Goal: Transaction & Acquisition: Purchase product/service

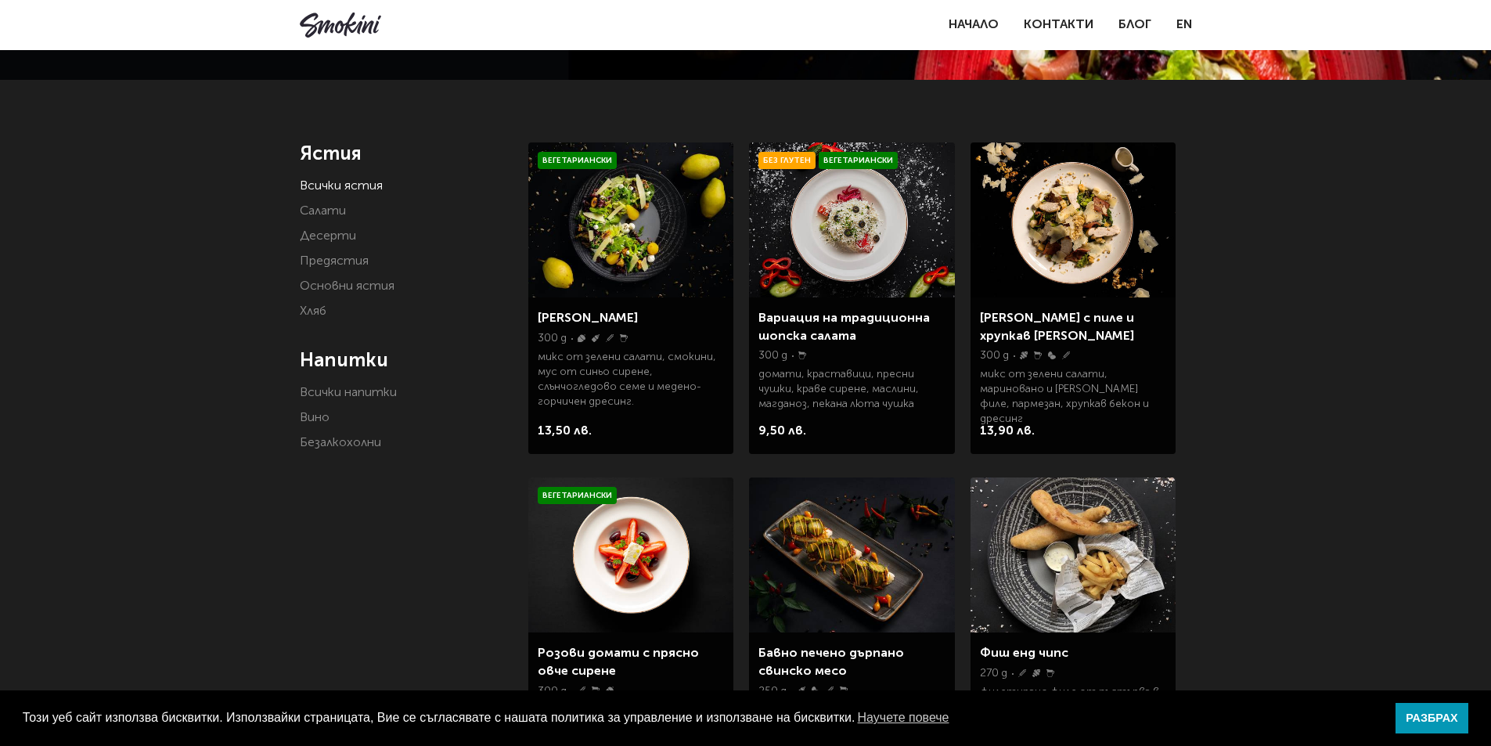
scroll to position [235, 0]
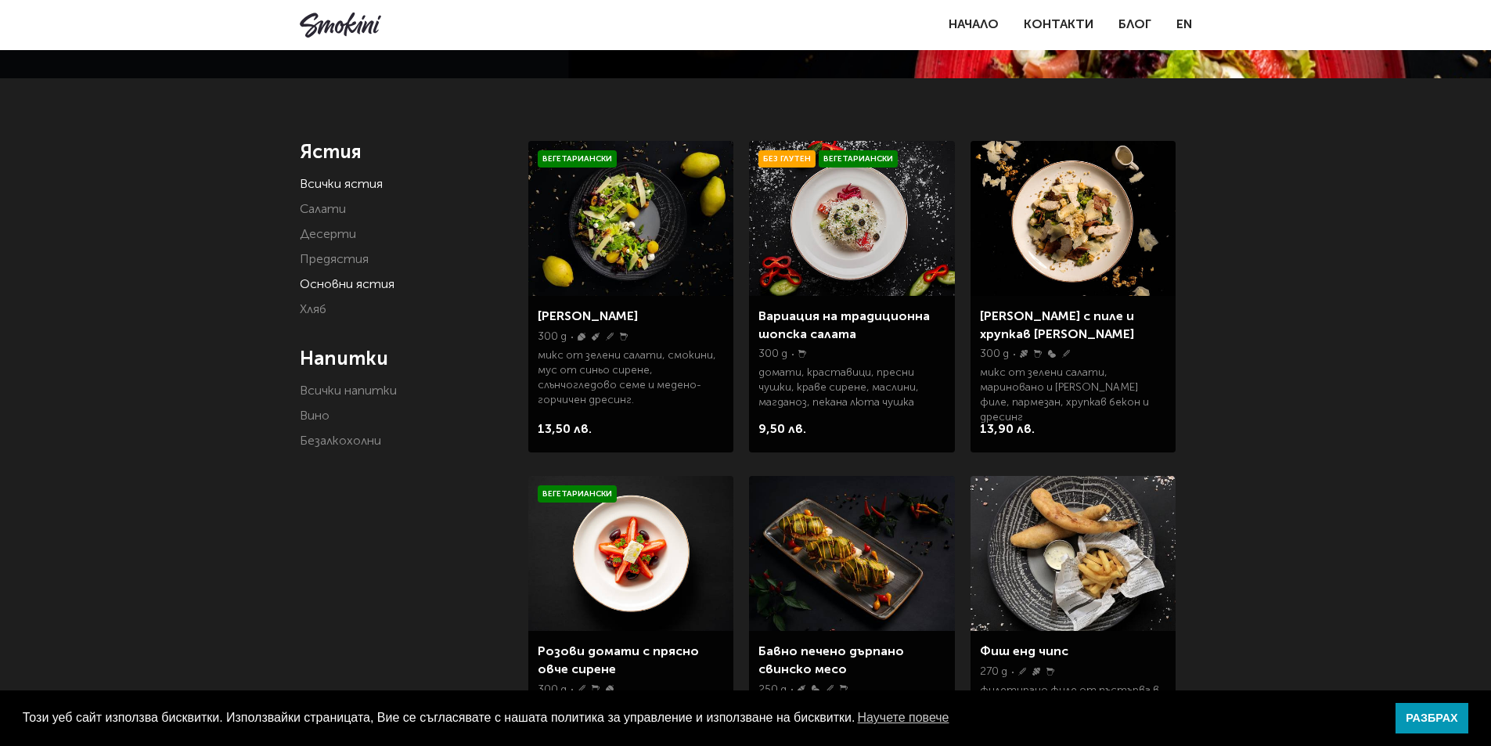
click at [352, 290] on link "Основни ястия" at bounding box center [347, 285] width 95 height 13
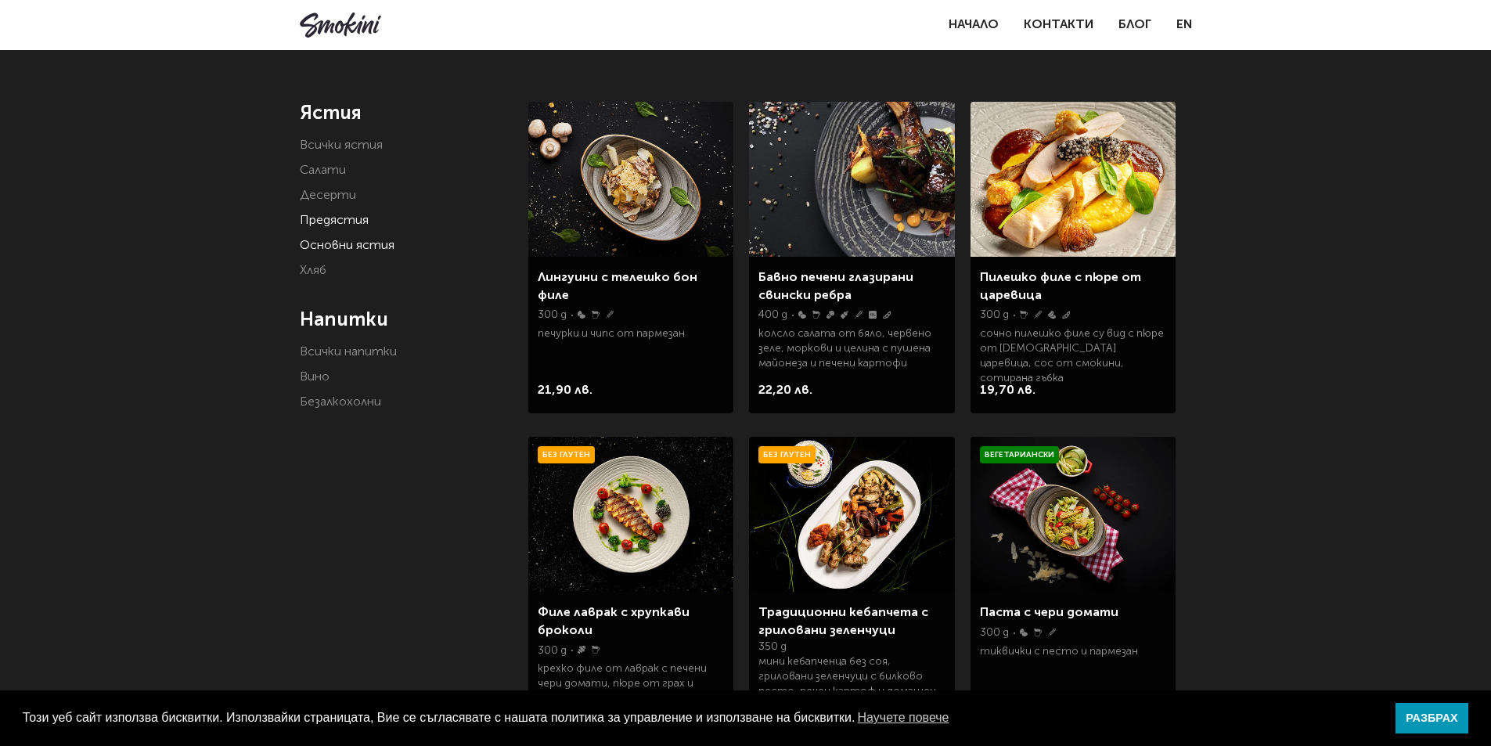
scroll to position [235, 0]
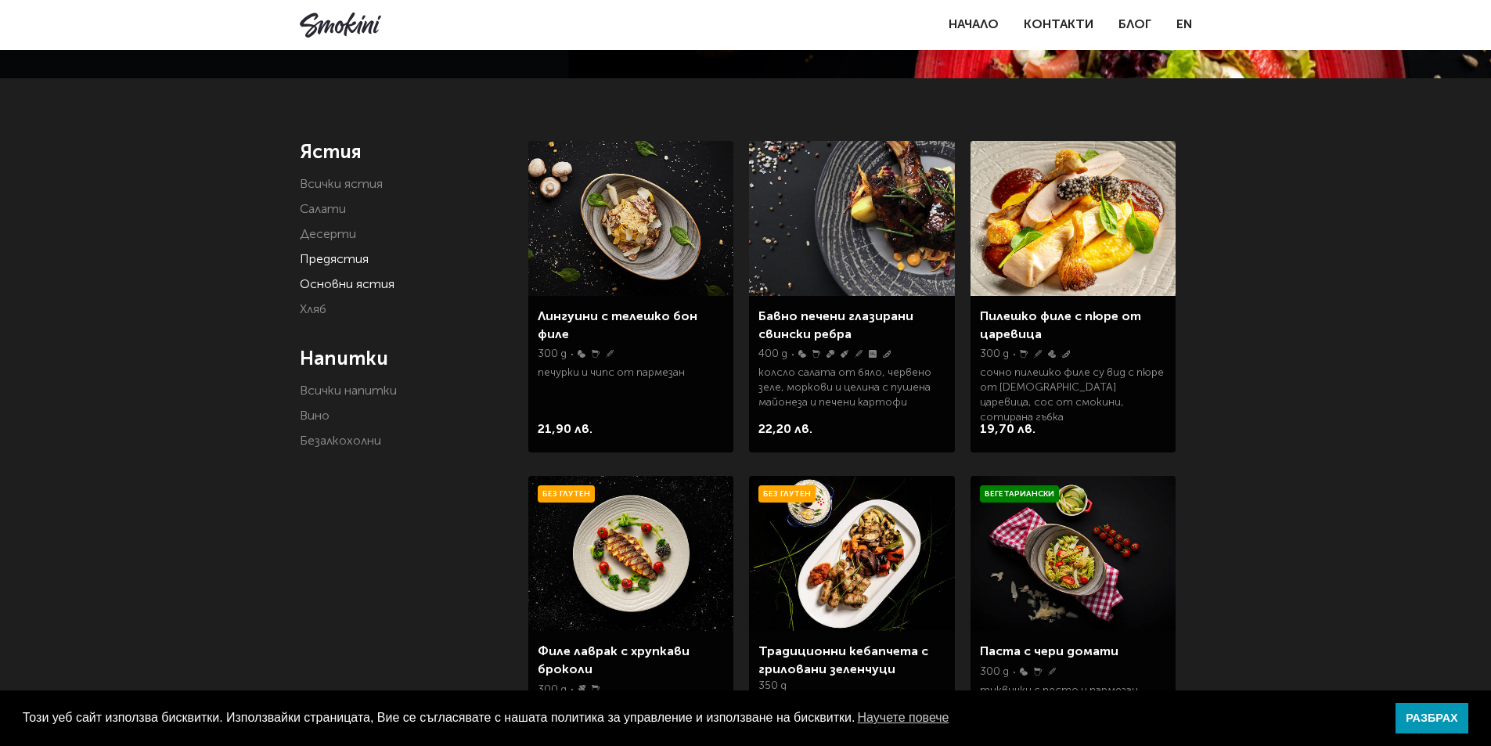
click at [339, 265] on link "Предястия" at bounding box center [334, 260] width 69 height 13
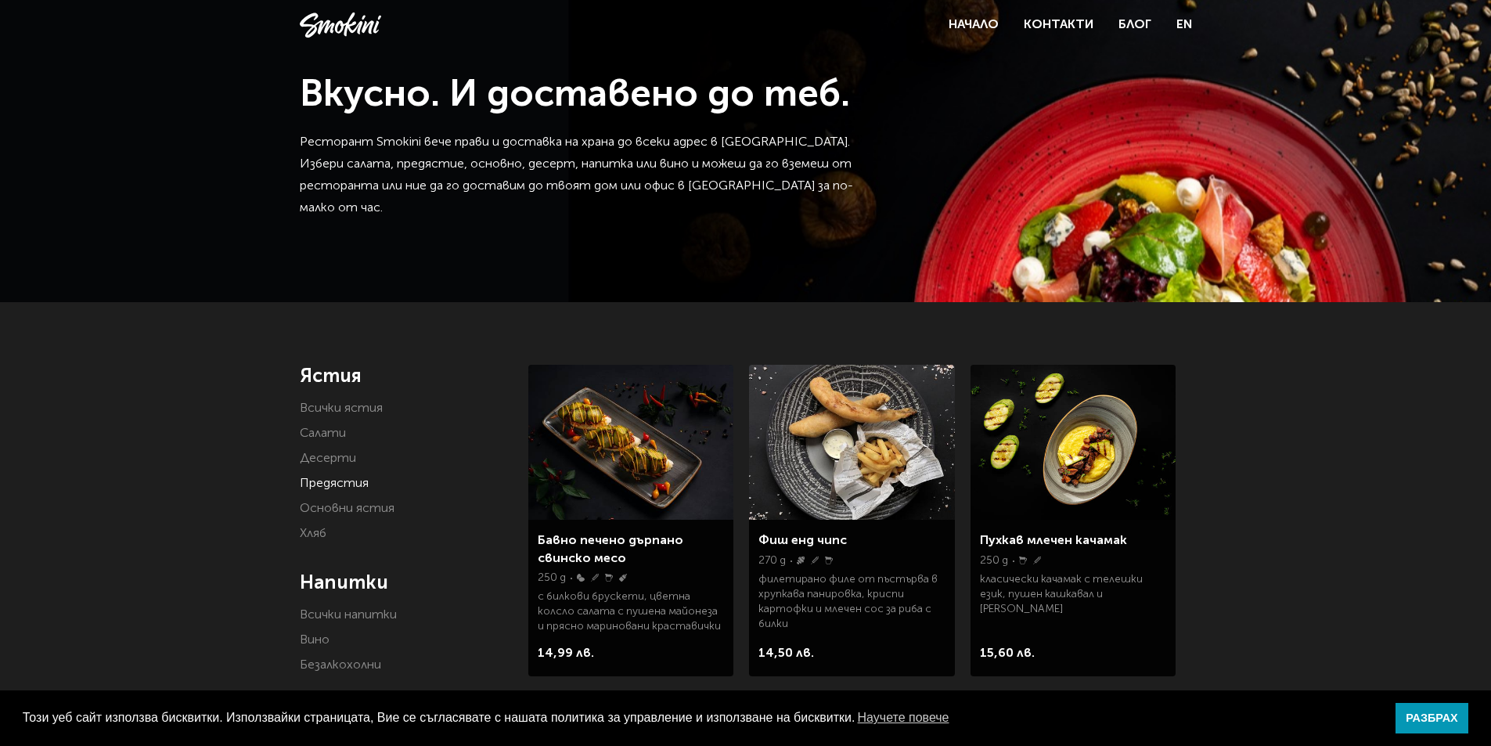
scroll to position [235, 0]
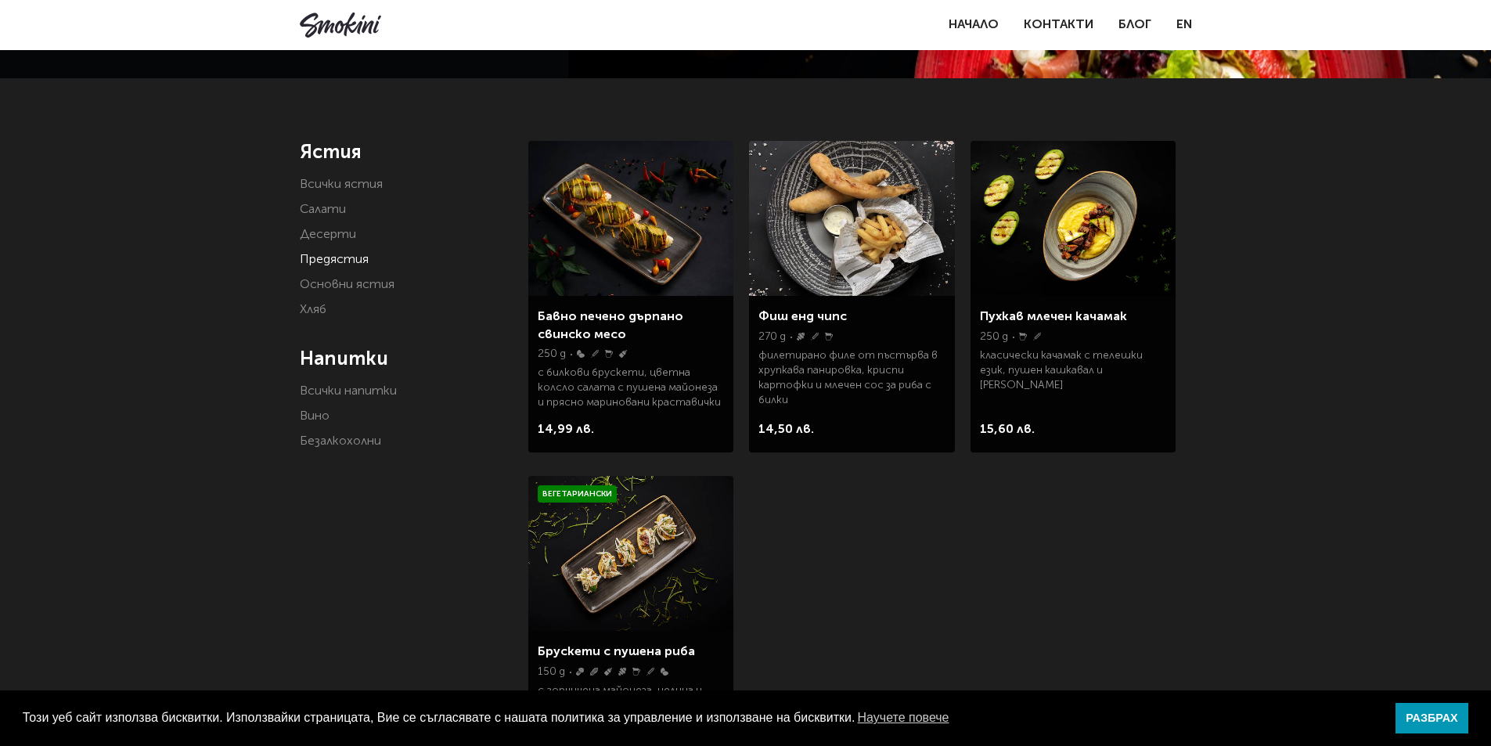
click at [336, 221] on ul "Всички ястия Салати Десерти Предястия Основни ястия Хляб" at bounding box center [403, 247] width 206 height 147
click at [332, 215] on link "Салати" at bounding box center [323, 209] width 46 height 13
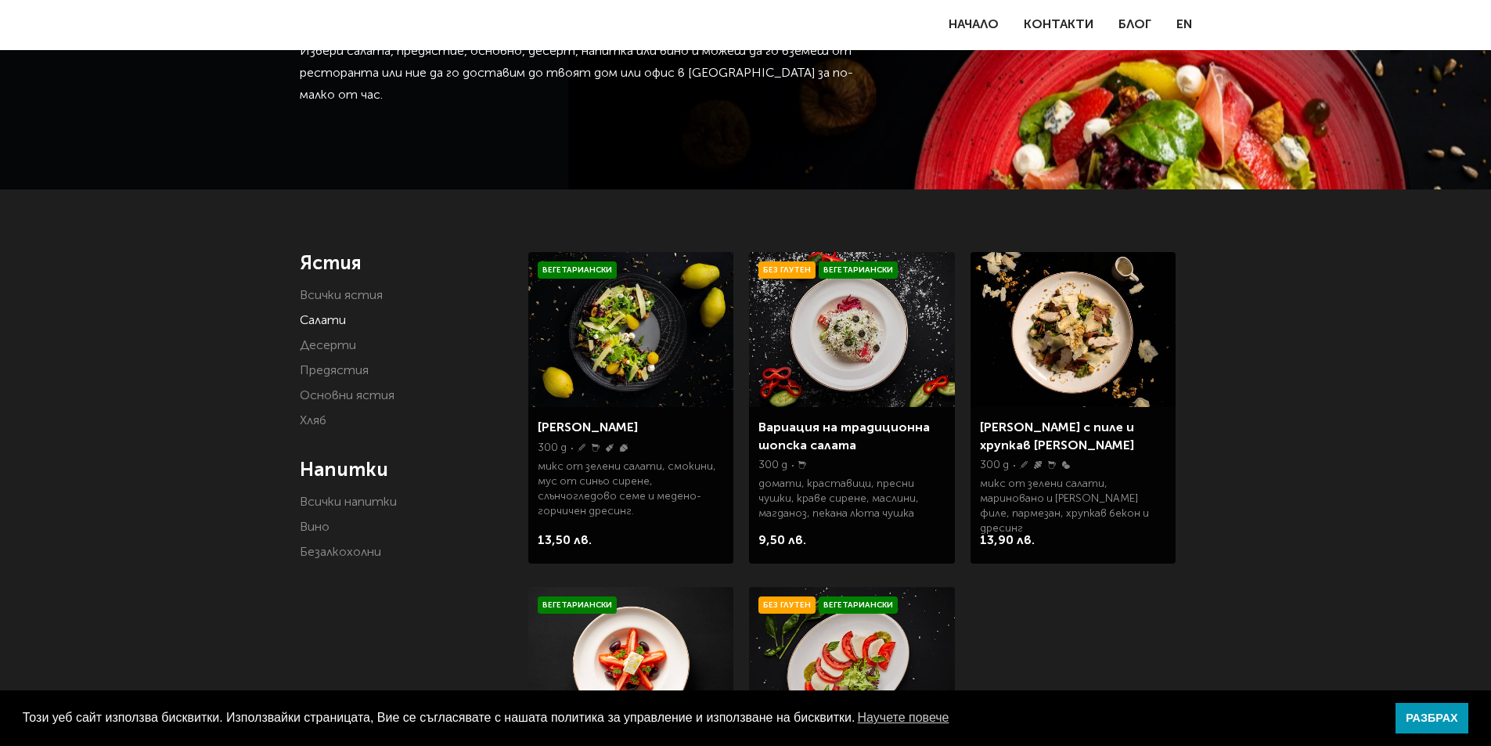
scroll to position [235, 0]
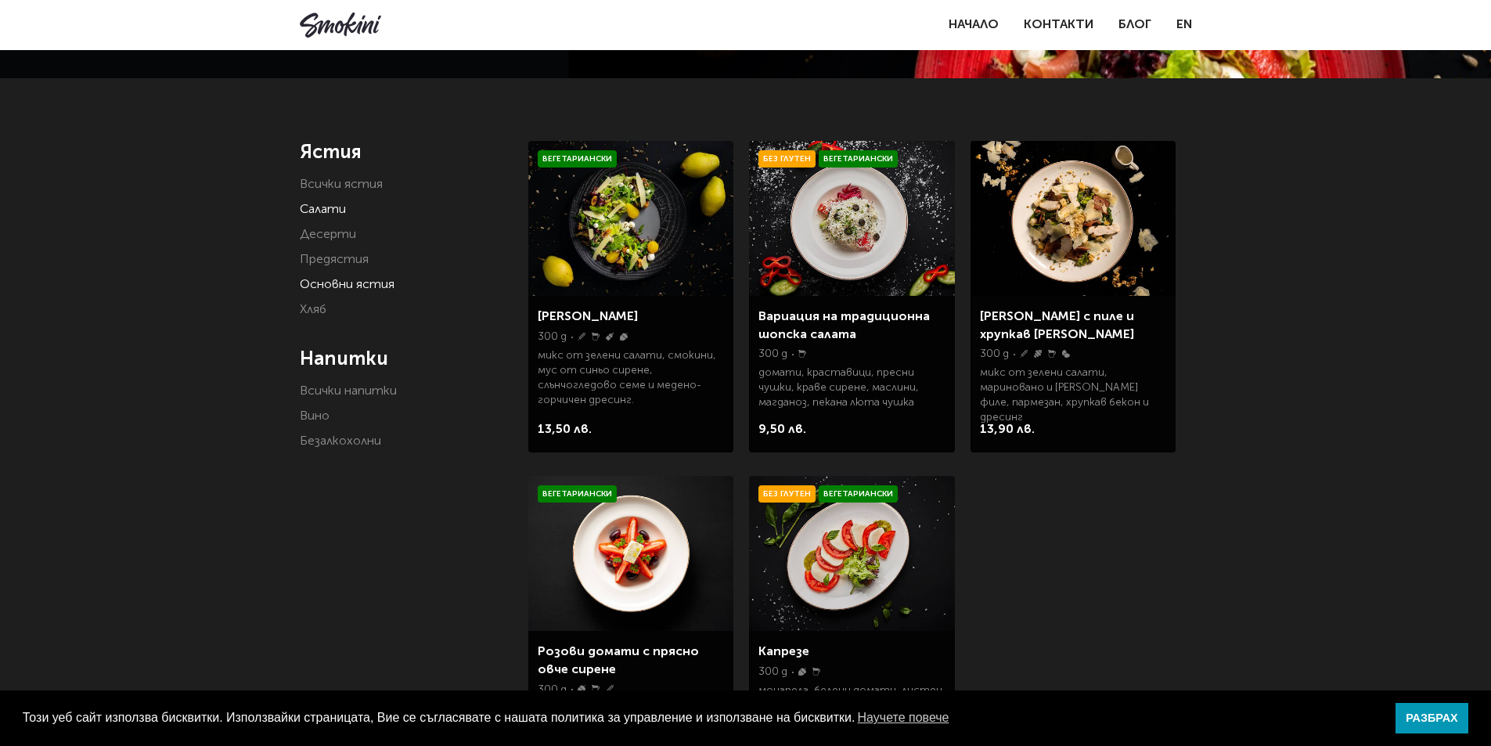
click at [348, 287] on link "Основни ястия" at bounding box center [347, 285] width 95 height 13
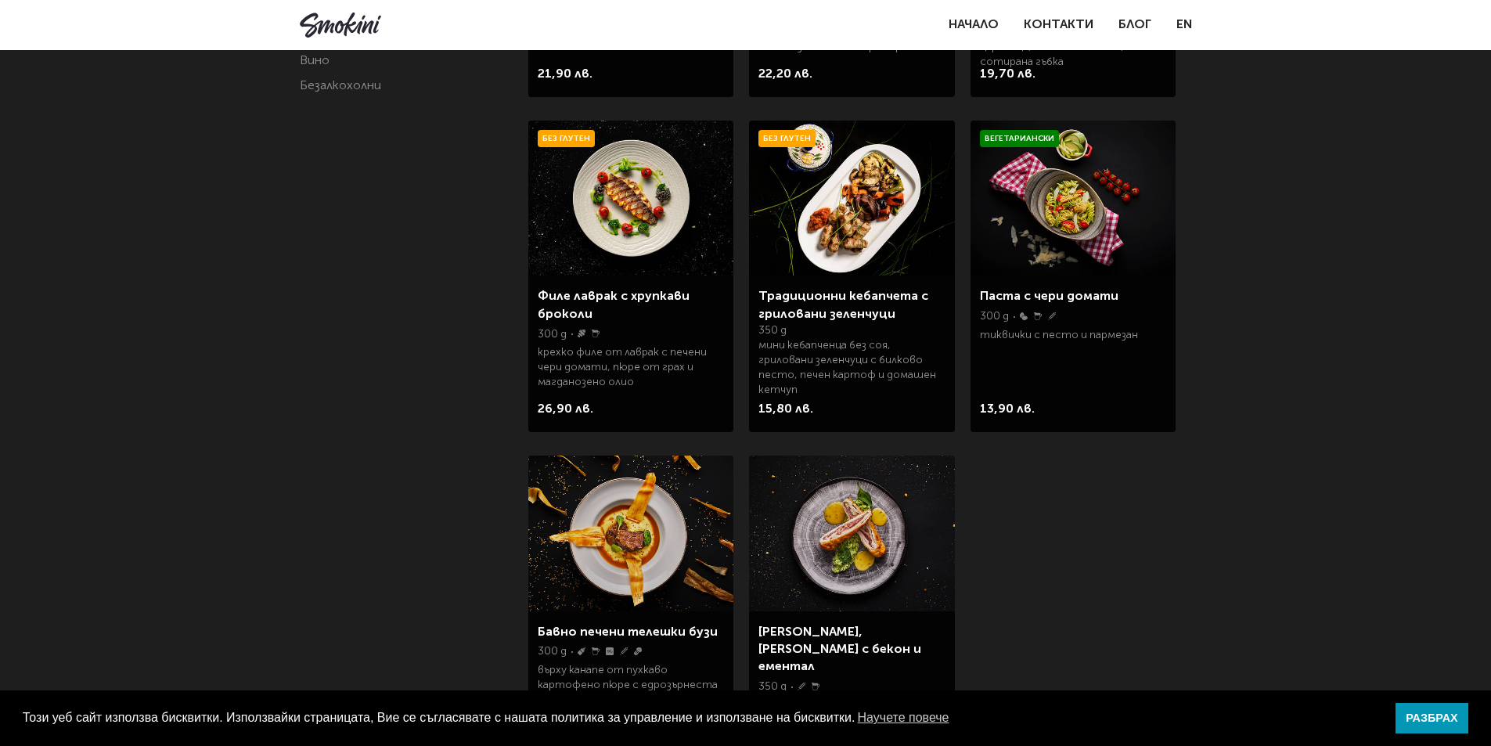
scroll to position [626, 0]
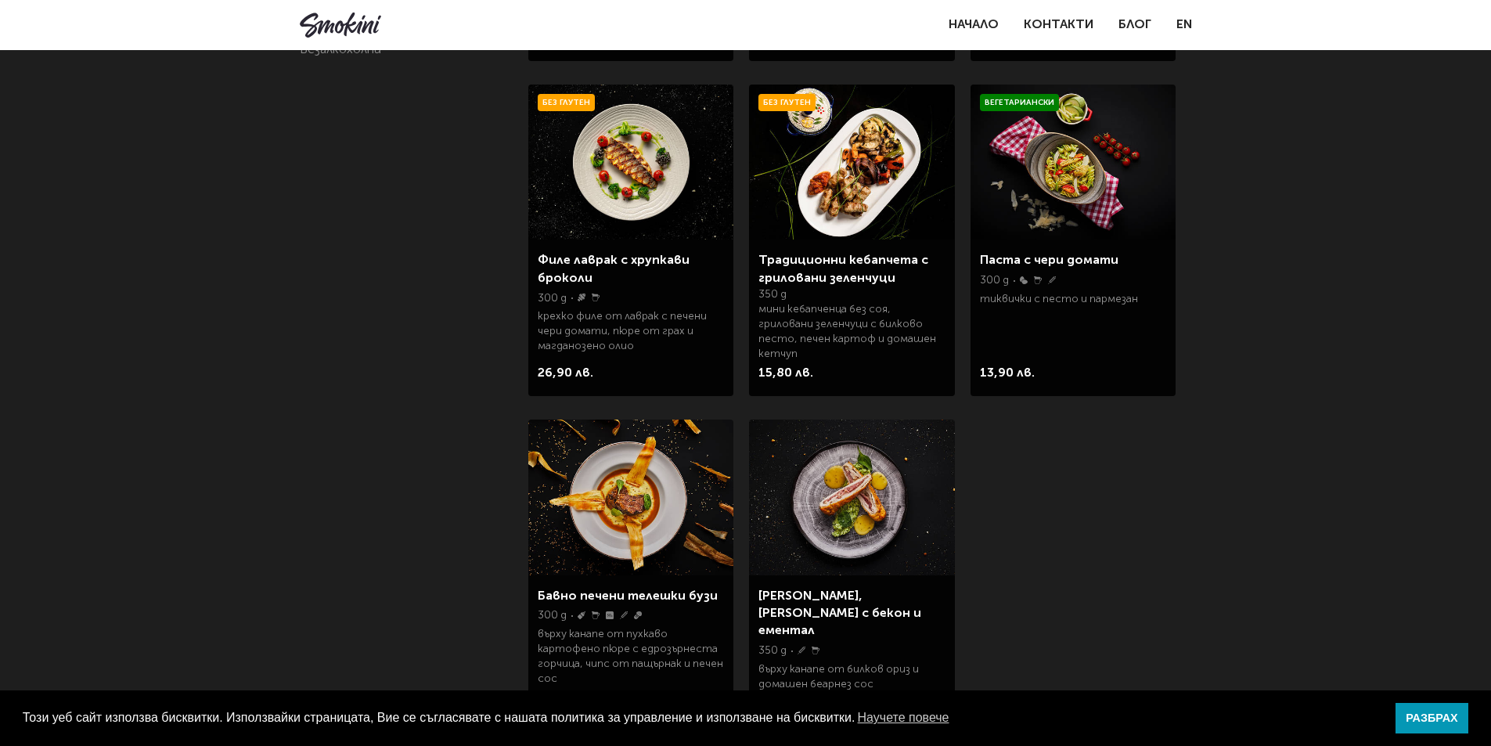
click at [833, 203] on img at bounding box center [851, 162] width 205 height 155
